Goal: Find specific page/section: Find specific page/section

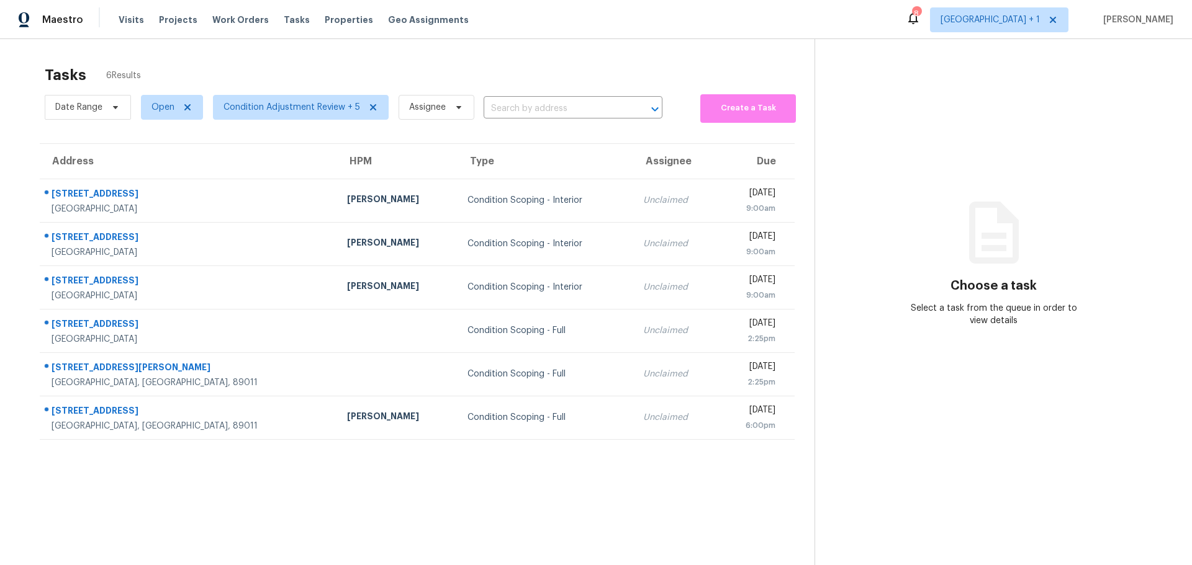
scroll to position [48, 0]
click at [1018, 19] on span "[GEOGRAPHIC_DATA] + 1" at bounding box center [989, 20] width 99 height 12
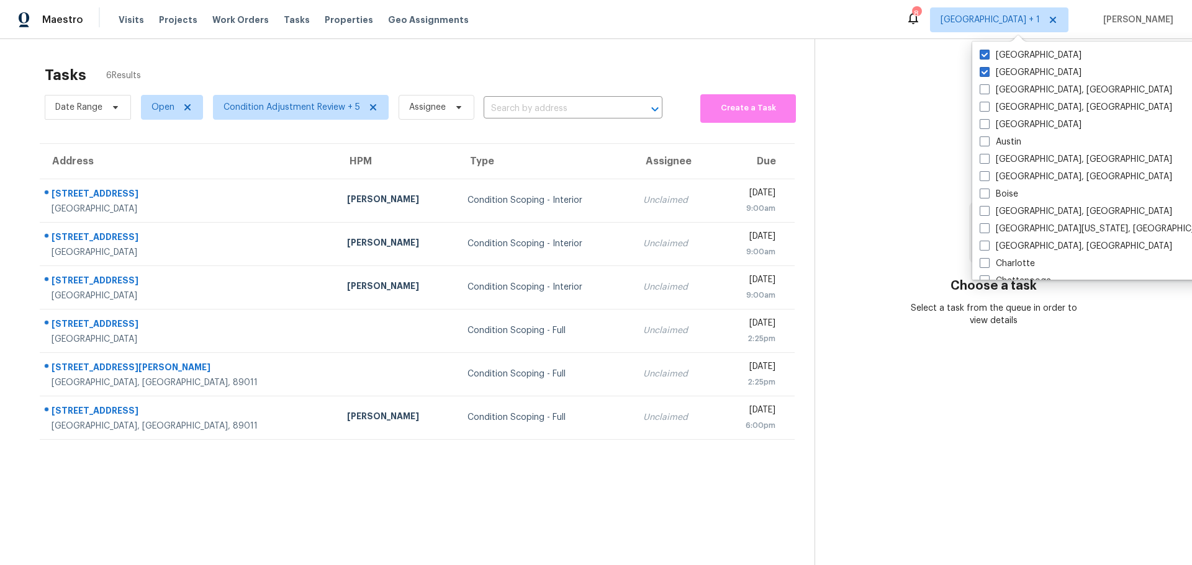
click at [861, 70] on section "Choose a task Select a task from the queue in order to view details" at bounding box center [992, 321] width 357 height 565
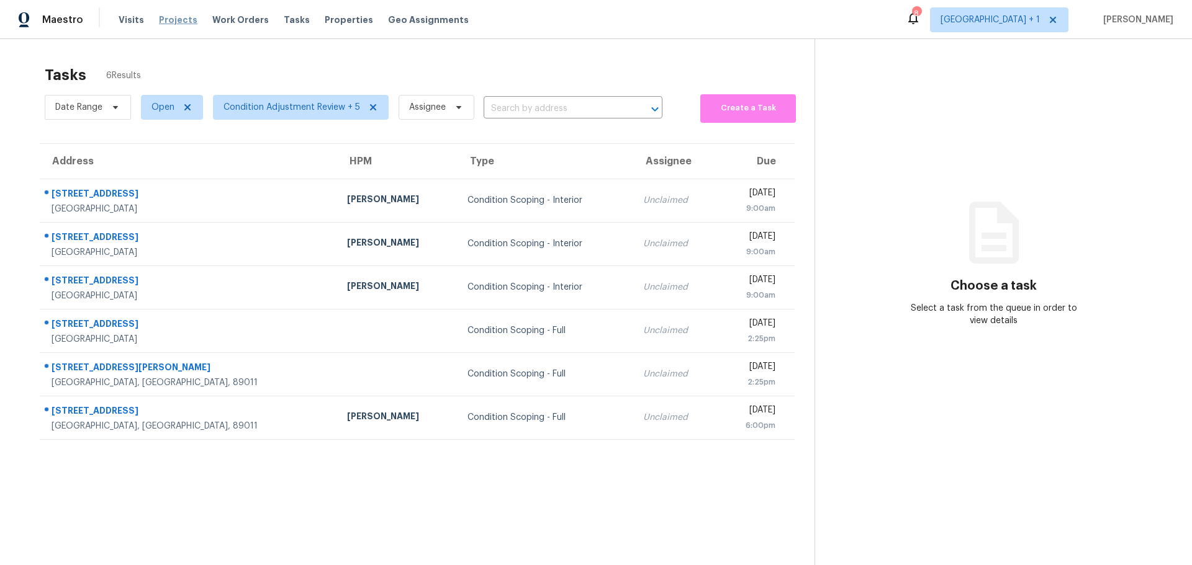
click at [179, 20] on span "Projects" at bounding box center [178, 20] width 38 height 12
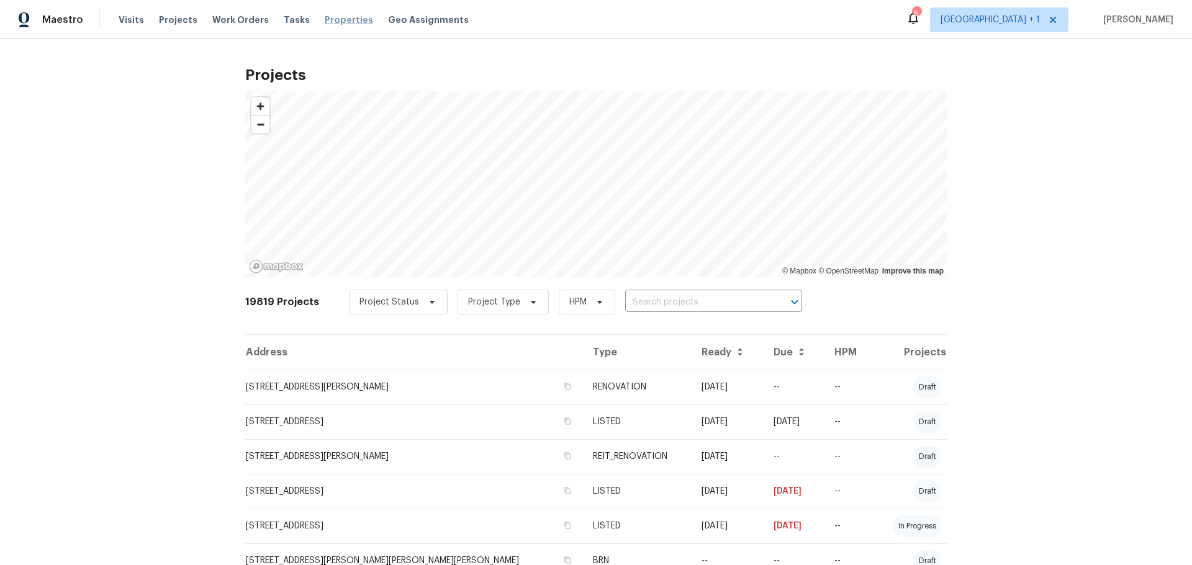
click at [327, 18] on span "Properties" at bounding box center [349, 20] width 48 height 12
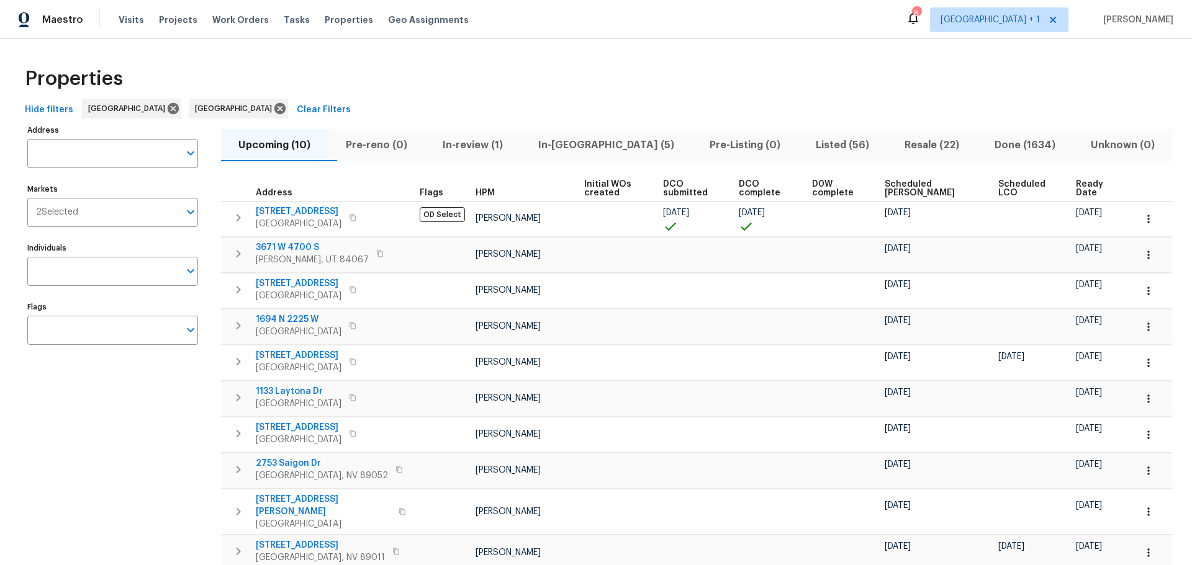
click at [1076, 187] on span "Ready Date" at bounding box center [1095, 188] width 38 height 17
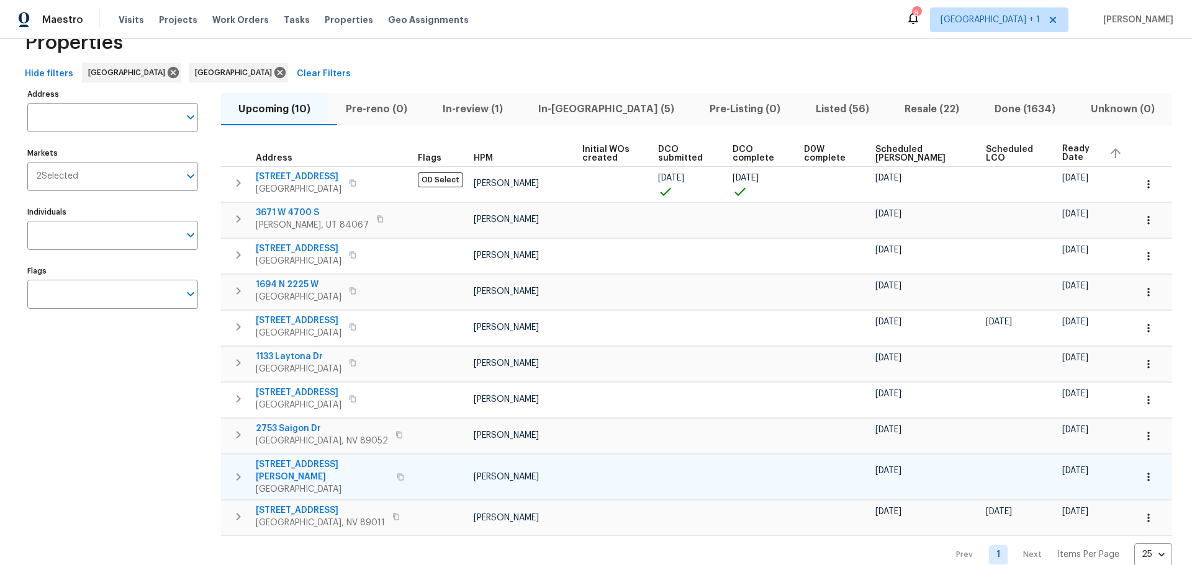
scroll to position [56, 0]
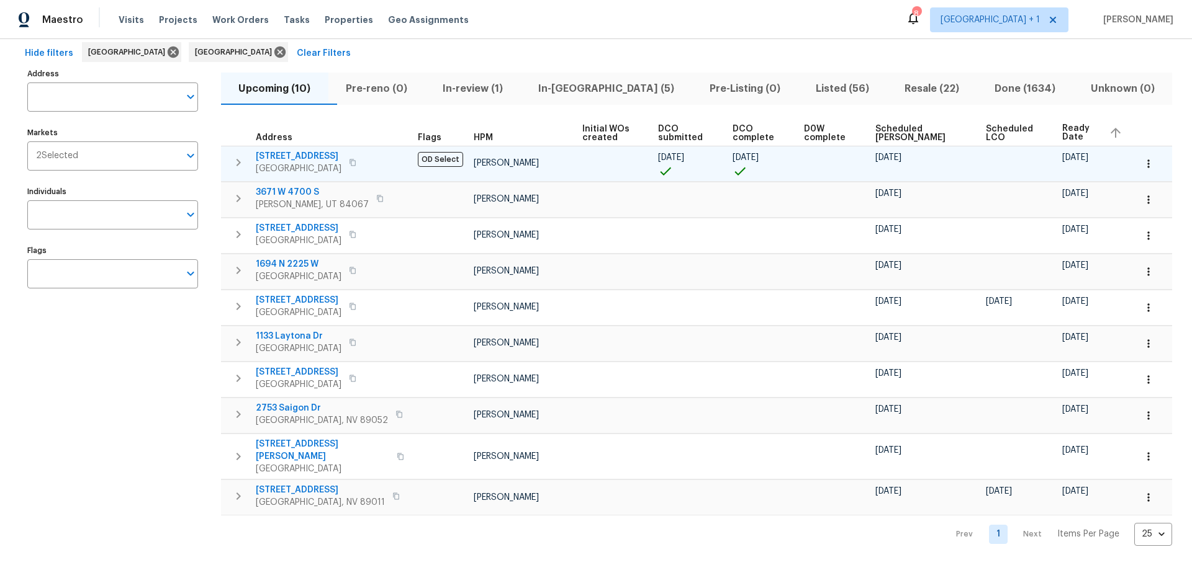
click at [299, 155] on span "4653 Curdsen Way" at bounding box center [299, 156] width 86 height 12
click at [1142, 160] on icon "button" at bounding box center [1148, 164] width 12 height 12
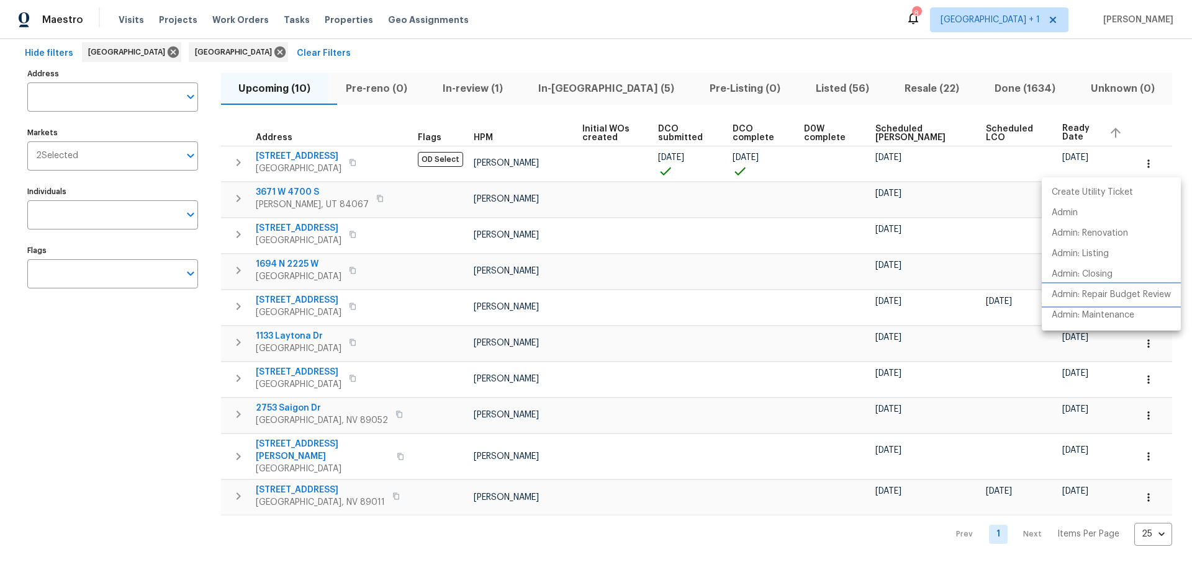
click at [1118, 293] on p "Admin: Repair Budget Review" at bounding box center [1110, 295] width 119 height 13
